Goal: Transaction & Acquisition: Download file/media

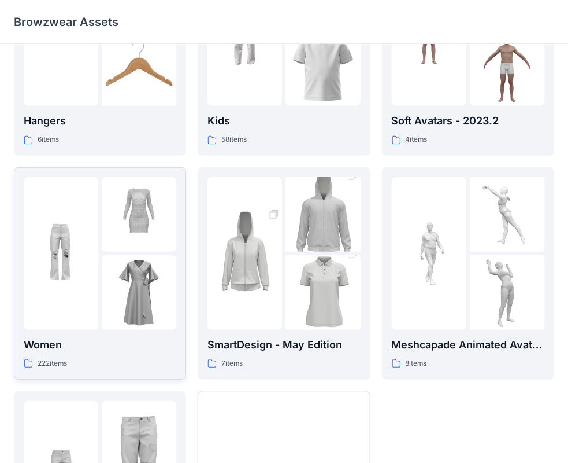
scroll to position [116, 0]
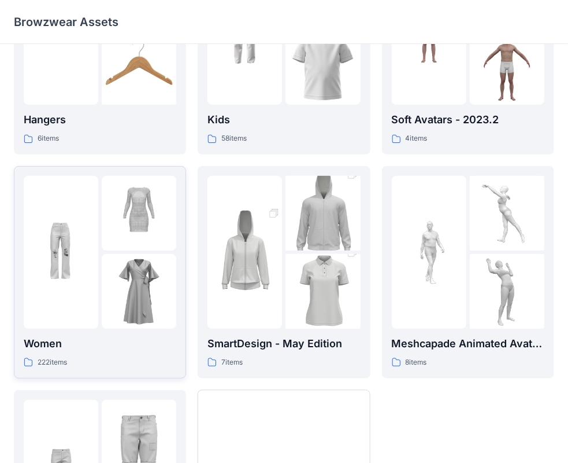
click at [97, 205] on div at bounding box center [61, 252] width 75 height 153
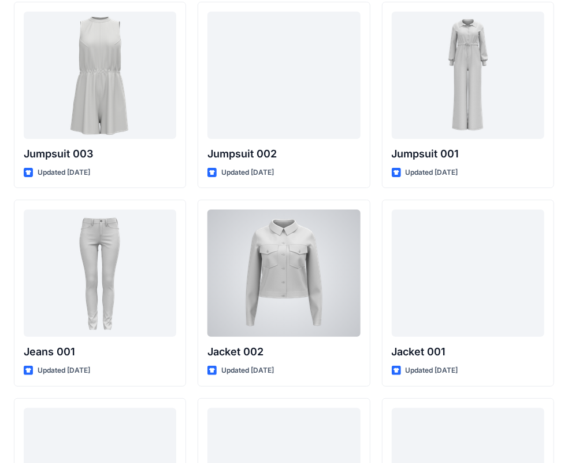
scroll to position [6987, 0]
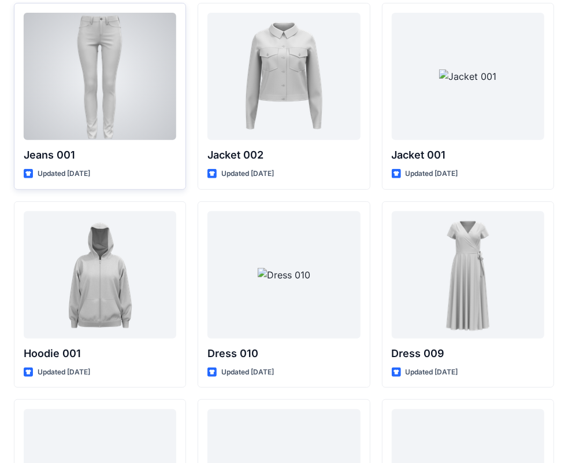
click at [154, 76] on div at bounding box center [100, 76] width 153 height 127
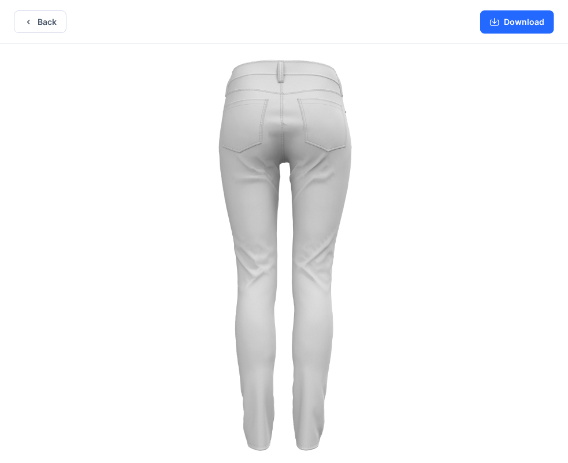
drag, startPoint x: 337, startPoint y: 167, endPoint x: 181, endPoint y: 190, distance: 157.2
click at [517, 20] on button "Download" at bounding box center [517, 21] width 74 height 23
click at [519, 16] on button "Download" at bounding box center [517, 21] width 74 height 23
